Goal: Task Accomplishment & Management: Complete application form

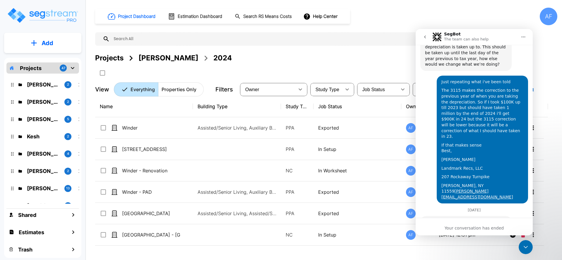
scroll to position [494, 0]
click at [37, 44] on button "Add" at bounding box center [42, 43] width 77 height 17
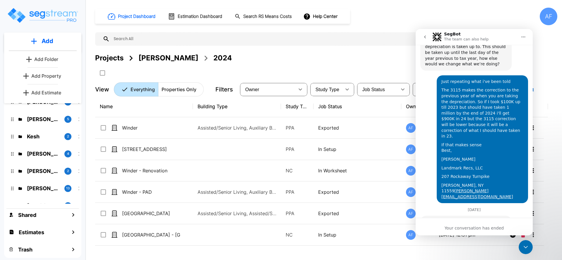
click at [41, 95] on p "Add Estimate" at bounding box center [46, 92] width 30 height 7
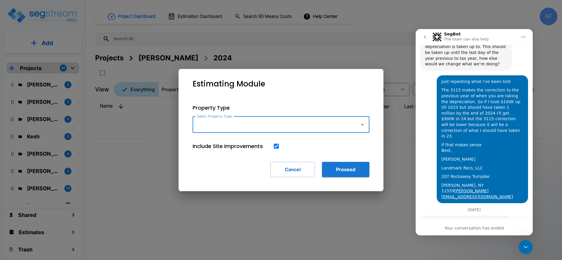
click at [41, 93] on div at bounding box center [281, 130] width 562 height 260
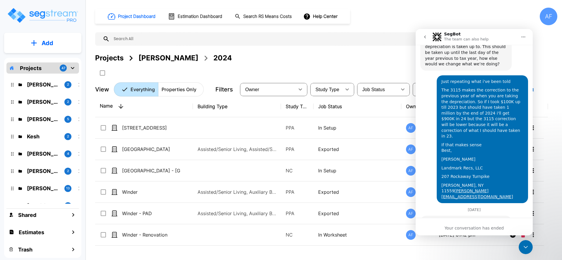
click at [41, 93] on div "Barry Donath 2 Ari Eisenman 2 Jay Hershowitz 5 Kesh 2 Josh Strum 4 Chuny Herzka…" at bounding box center [42, 138] width 73 height 130
click at [54, 45] on button "Add" at bounding box center [42, 43] width 77 height 17
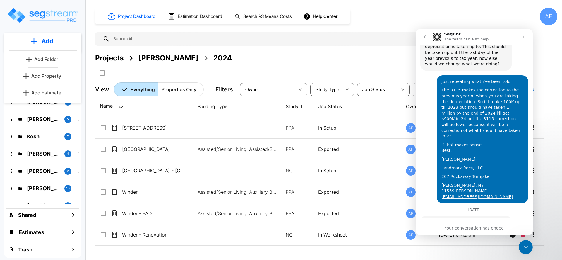
click at [49, 90] on p "Add Estimate" at bounding box center [46, 92] width 30 height 7
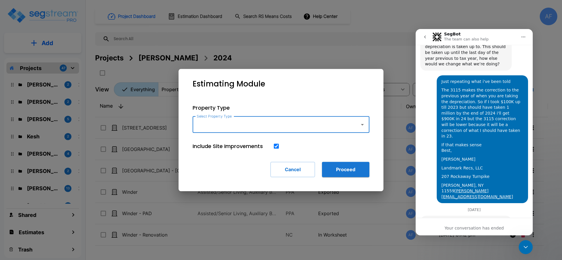
click at [302, 123] on input "Select Property Type" at bounding box center [274, 124] width 159 height 11
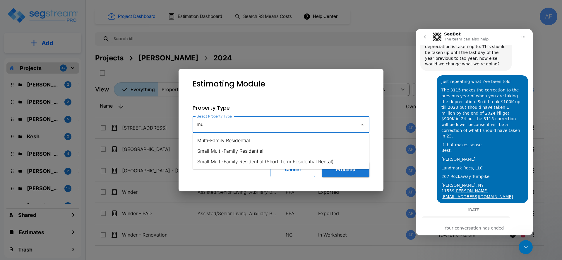
click at [250, 143] on li "Multi-Family Residential" at bounding box center [281, 140] width 177 height 11
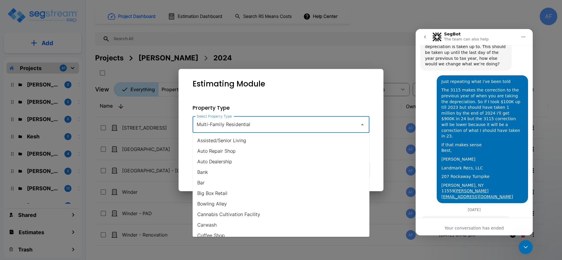
click at [253, 129] on input "Multi-Family Residential" at bounding box center [274, 124] width 159 height 11
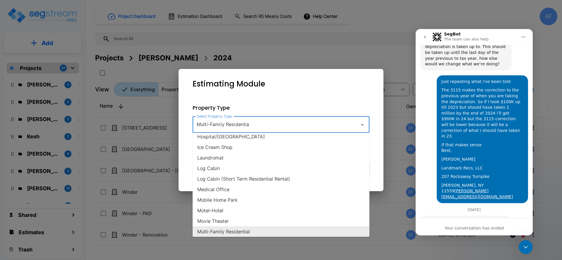
scroll to position [0, 0]
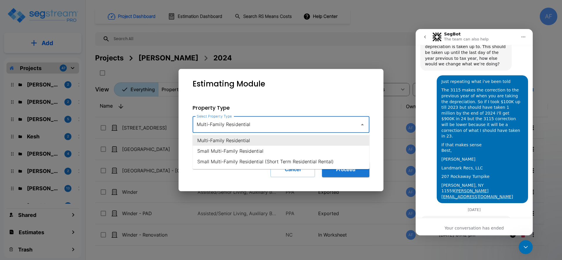
click at [253, 138] on li "Multi-Family Residential" at bounding box center [281, 140] width 177 height 11
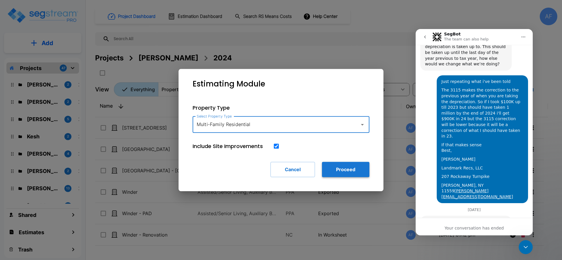
type input "Multi-Family Residential"
click at [345, 168] on button "Proceed" at bounding box center [345, 169] width 47 height 15
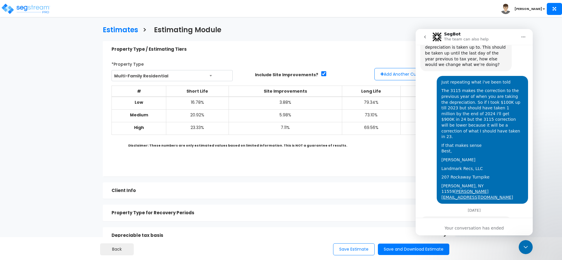
scroll to position [494, 0]
click at [527, 247] on icon "Close Intercom Messenger" at bounding box center [525, 246] width 7 height 7
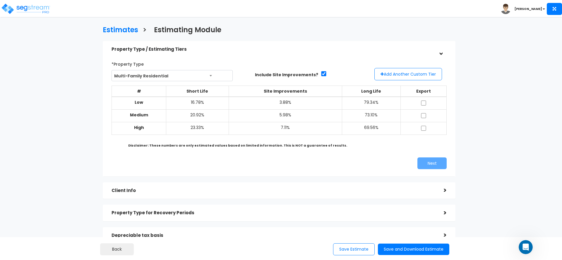
click at [523, 245] on icon "Open Intercom Messenger" at bounding box center [526, 247] width 10 height 10
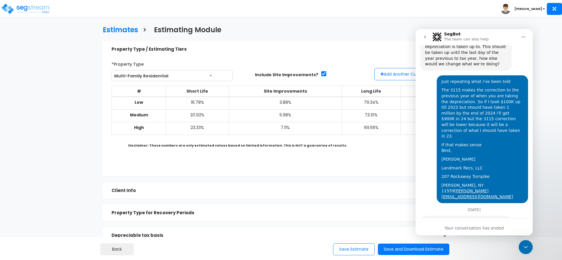
click at [527, 245] on icon "Close Intercom Messenger" at bounding box center [525, 246] width 7 height 7
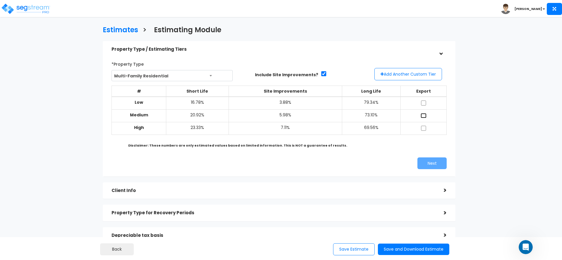
click at [423, 116] on input "checkbox" at bounding box center [424, 115] width 6 height 5
checkbox input "true"
click at [435, 164] on button "Next" at bounding box center [432, 163] width 29 height 12
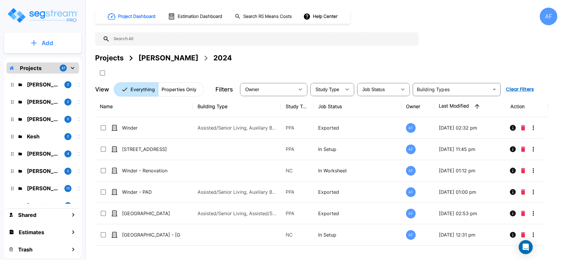
click at [49, 41] on p "Add" at bounding box center [48, 43] width 12 height 9
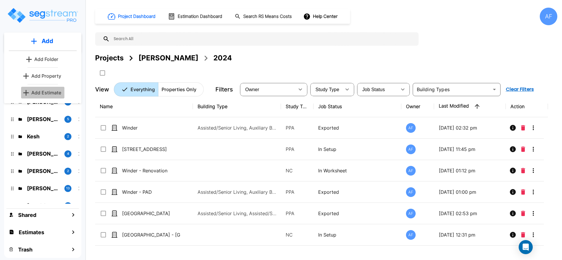
click at [46, 90] on p "Add Estimate" at bounding box center [46, 92] width 30 height 7
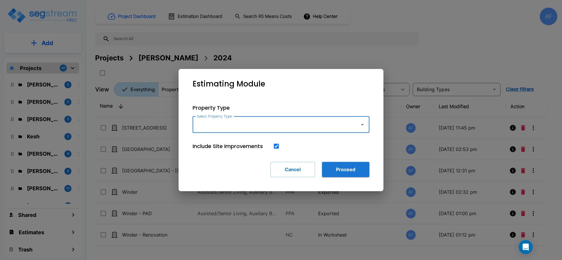
click at [276, 121] on input "Select Property Type" at bounding box center [274, 124] width 159 height 11
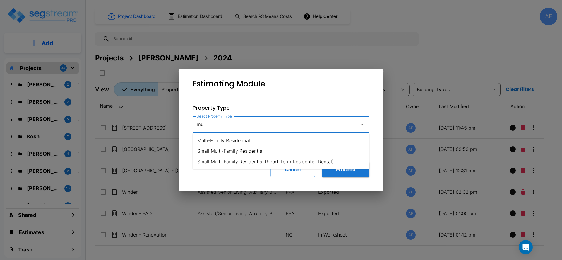
click at [278, 138] on li "Multi-Family Residential" at bounding box center [281, 140] width 177 height 11
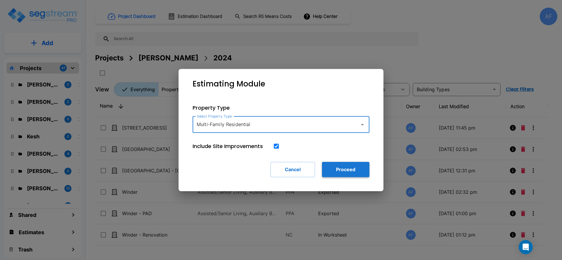
type input "Multi-Family Residential"
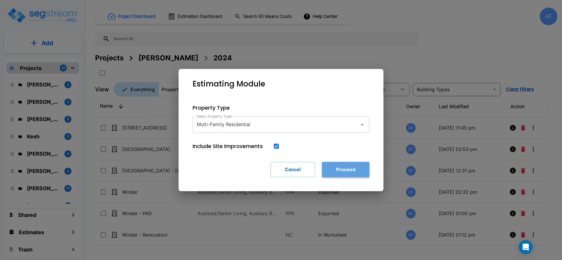
click at [343, 167] on button "Proceed" at bounding box center [345, 169] width 47 height 15
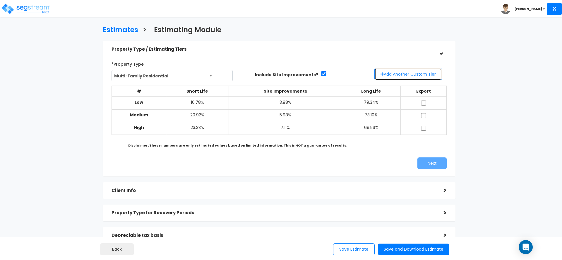
click at [395, 74] on button "Add Another Custom Tier" at bounding box center [409, 74] width 68 height 12
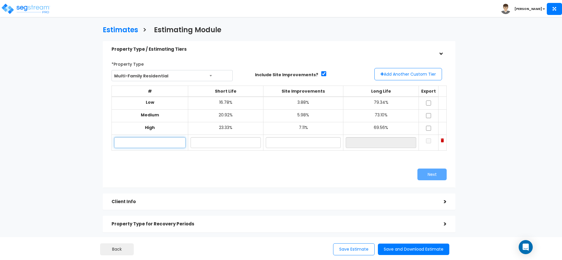
click at [174, 141] on input "text" at bounding box center [149, 142] width 71 height 11
click at [204, 139] on input "text" at bounding box center [226, 142] width 70 height 11
click at [299, 143] on input "text" at bounding box center [303, 142] width 75 height 11
click at [197, 142] on input "20.92%" at bounding box center [226, 142] width 70 height 11
click at [198, 142] on input "20.92%" at bounding box center [226, 142] width 70 height 11
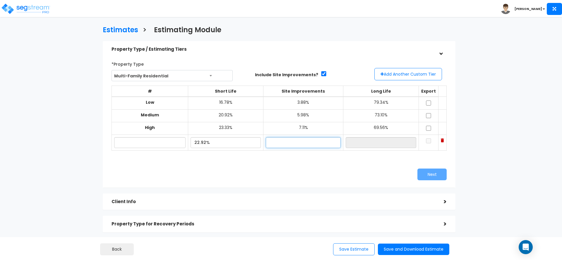
type input "22.92%"
click at [276, 145] on input "text" at bounding box center [303, 142] width 75 height 11
type input "7.00%"
type input "70.08%"
click at [283, 157] on div "# Short Life Site Improvements Long Life Export Low 16.78% 3.88% 79.34% Medium …" at bounding box center [279, 121] width 340 height 76
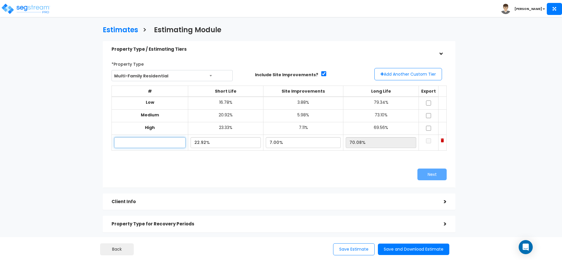
click at [167, 143] on input "text" at bounding box center [149, 142] width 71 height 11
click at [148, 144] on input "text" at bounding box center [149, 142] width 71 height 11
type input "f"
type input "R"
click at [426, 115] on input "checkbox" at bounding box center [429, 115] width 6 height 5
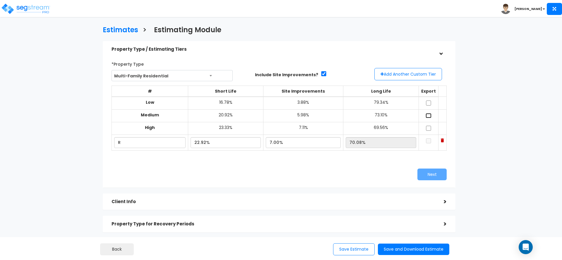
checkbox input "true"
click at [426, 128] on input "checkbox" at bounding box center [429, 128] width 6 height 5
checkbox input "true"
click at [437, 173] on button "Next" at bounding box center [432, 174] width 29 height 12
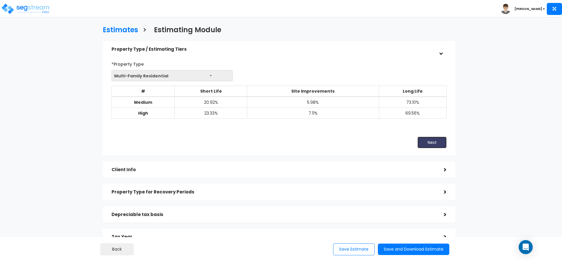
click at [431, 142] on button "Next" at bounding box center [432, 142] width 29 height 12
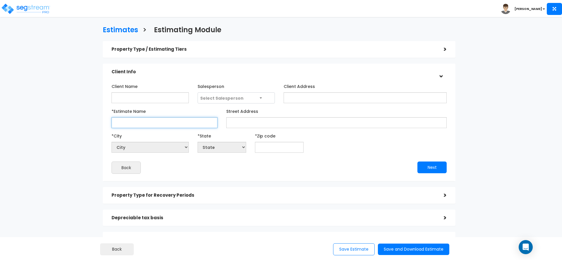
click at [133, 119] on input "*Estimate Name" at bounding box center [165, 122] width 106 height 11
drag, startPoint x: 207, startPoint y: 122, endPoint x: 214, endPoint y: 127, distance: 8.0
click at [208, 123] on input "Let's see" at bounding box center [165, 122] width 106 height 11
type input "Let's see"
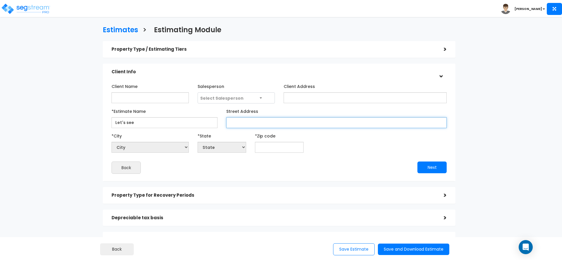
drag, startPoint x: 238, startPoint y: 123, endPoint x: 228, endPoint y: 143, distance: 22.8
click at [238, 123] on input "Street Address" at bounding box center [336, 122] width 220 height 11
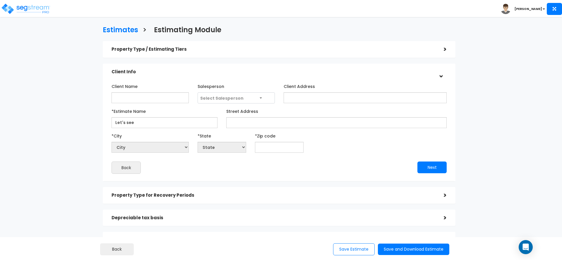
drag, startPoint x: 230, startPoint y: 167, endPoint x: 250, endPoint y: 159, distance: 22.0
click at [236, 165] on div "Back" at bounding box center [193, 167] width 172 height 12
click at [292, 150] on input "text" at bounding box center [279, 147] width 49 height 11
paste input "12413"
type input "12413"
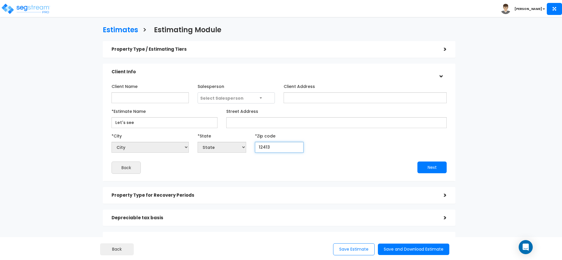
select select "NY"
type input "12413"
click at [242, 170] on div "Back" at bounding box center [193, 167] width 172 height 12
click at [427, 166] on button "Next" at bounding box center [432, 167] width 29 height 12
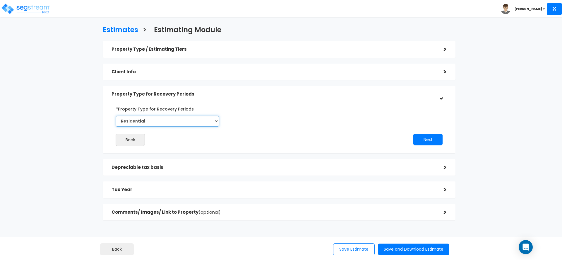
click at [160, 120] on select "Select Commercial Residential" at bounding box center [167, 121] width 103 height 11
click at [418, 137] on button "Next" at bounding box center [427, 140] width 29 height 12
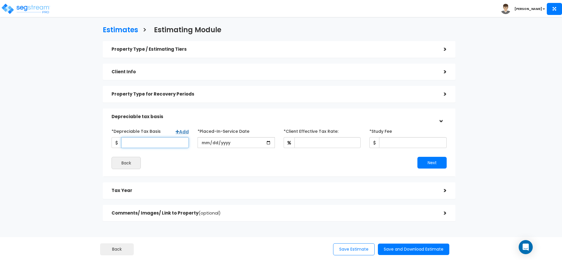
click at [171, 143] on input "*Depreciable Tax Basis" at bounding box center [155, 142] width 68 height 11
paste input "$4,972,500.00"
type input "4,972,500"
click at [269, 141] on input "date" at bounding box center [236, 142] width 77 height 11
type input "[DATE]"
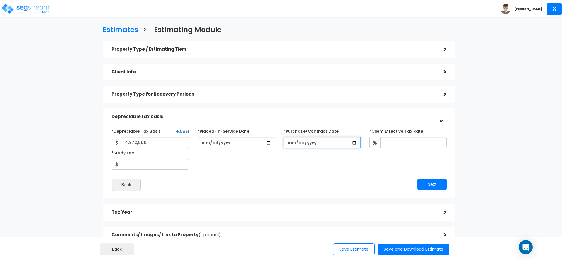
click at [292, 141] on input "*Purchase/Contract Date" at bounding box center [322, 142] width 77 height 11
click at [355, 142] on input "*Purchase/Contract Date" at bounding box center [322, 142] width 77 height 11
type input "[DATE]"
click at [390, 141] on input "*Client Effective Tax Rate:" at bounding box center [413, 142] width 66 height 11
type input "30"
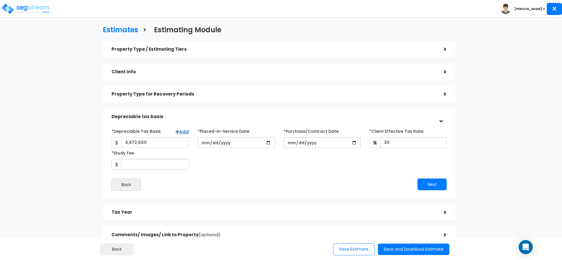
drag, startPoint x: 362, startPoint y: 173, endPoint x: 155, endPoint y: 170, distance: 206.5
click at [361, 173] on div "*Depreciable Tax Basis Add 4,972,500 *Placed-In-Service Date 2025-08-29" at bounding box center [279, 158] width 335 height 64
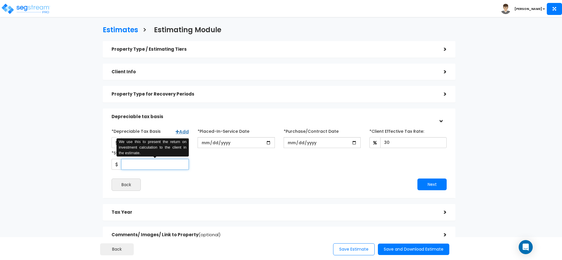
click at [147, 168] on input "*Study Fee" at bounding box center [155, 164] width 68 height 11
type input "5,400"
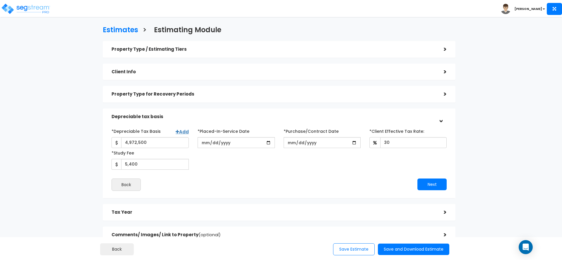
click at [192, 175] on div "*Depreciable Tax Basis Add 4,972,500 *Placed-In-Service Date 2025-08-29" at bounding box center [279, 158] width 335 height 64
click at [429, 182] on button "Next" at bounding box center [432, 184] width 29 height 12
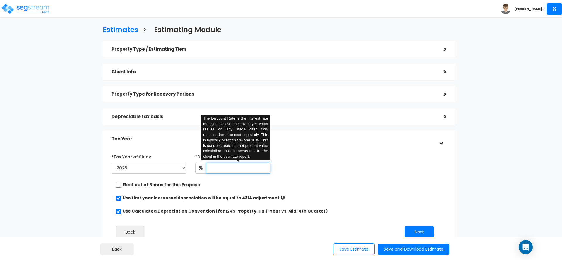
click at [237, 168] on input "text" at bounding box center [238, 168] width 64 height 11
type input "5"
click at [422, 192] on div "*Tax Year of Study 2025 2026 Prior Accumulated Depreciation *Discount Rate:" at bounding box center [274, 197] width 335 height 97
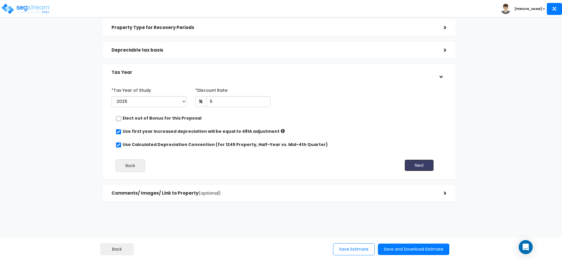
click at [431, 162] on button "Next" at bounding box center [419, 165] width 29 height 12
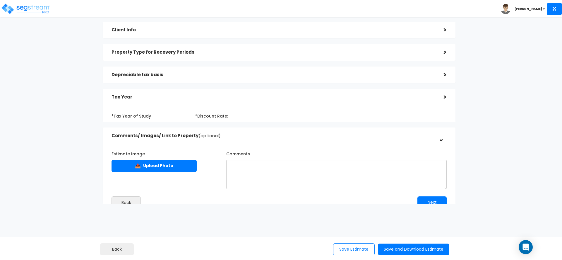
scroll to position [40, 0]
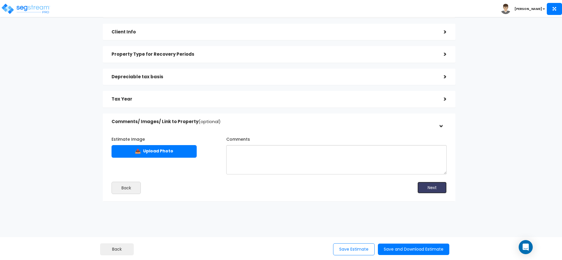
click at [439, 186] on button "Next" at bounding box center [432, 188] width 29 height 12
click at [430, 187] on button "Next" at bounding box center [432, 188] width 29 height 12
click at [408, 253] on button "Save and Download Estimate" at bounding box center [413, 248] width 71 height 11
